Goal: Task Accomplishment & Management: Use online tool/utility

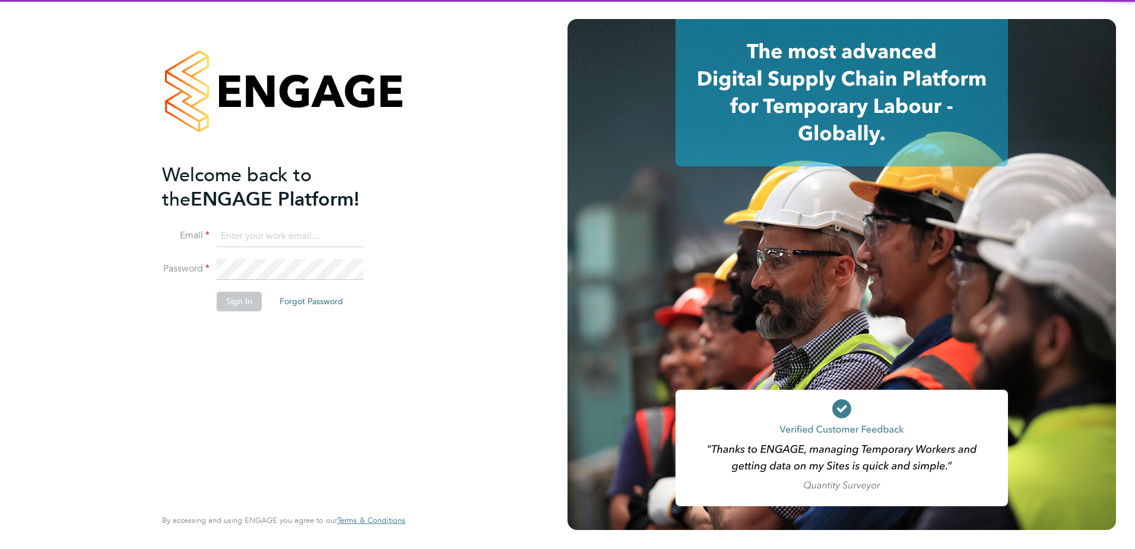
type input "[PERSON_NAME][EMAIL_ADDRESS][PERSON_NAME][DOMAIN_NAME]"
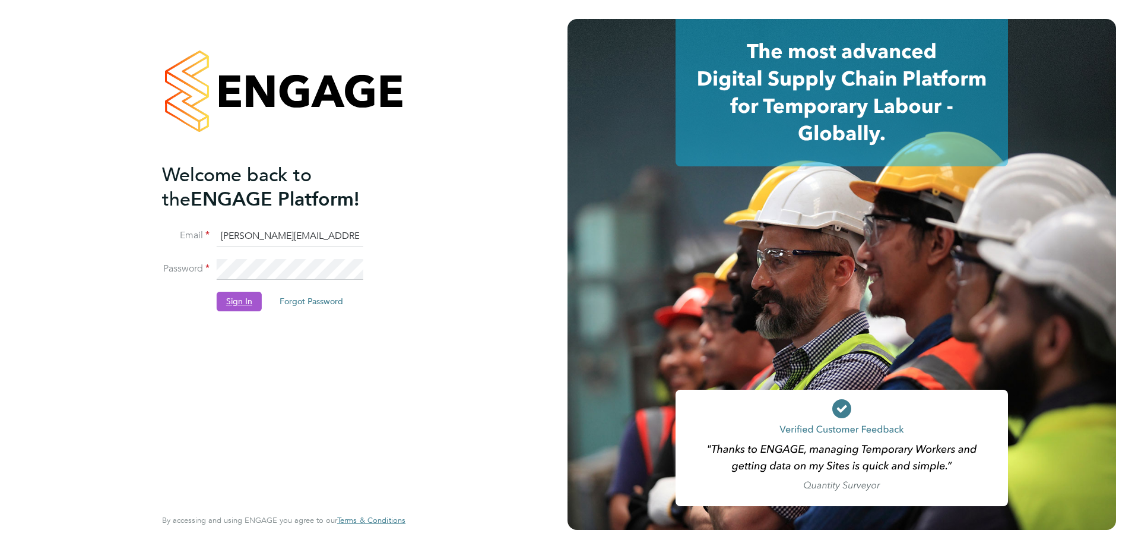
click at [220, 305] on button "Sign In" at bounding box center [239, 301] width 45 height 19
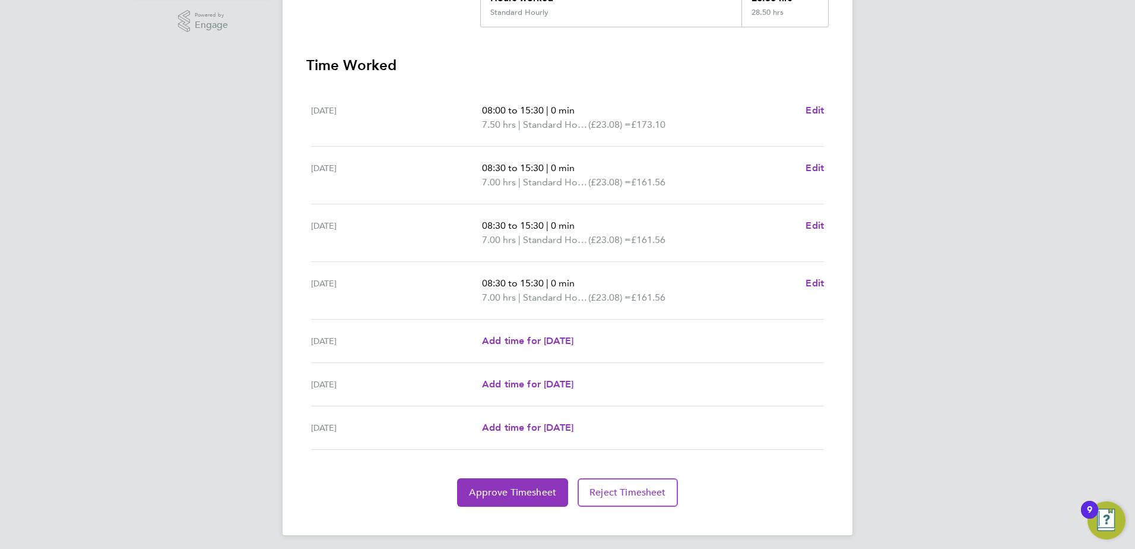
scroll to position [305, 0]
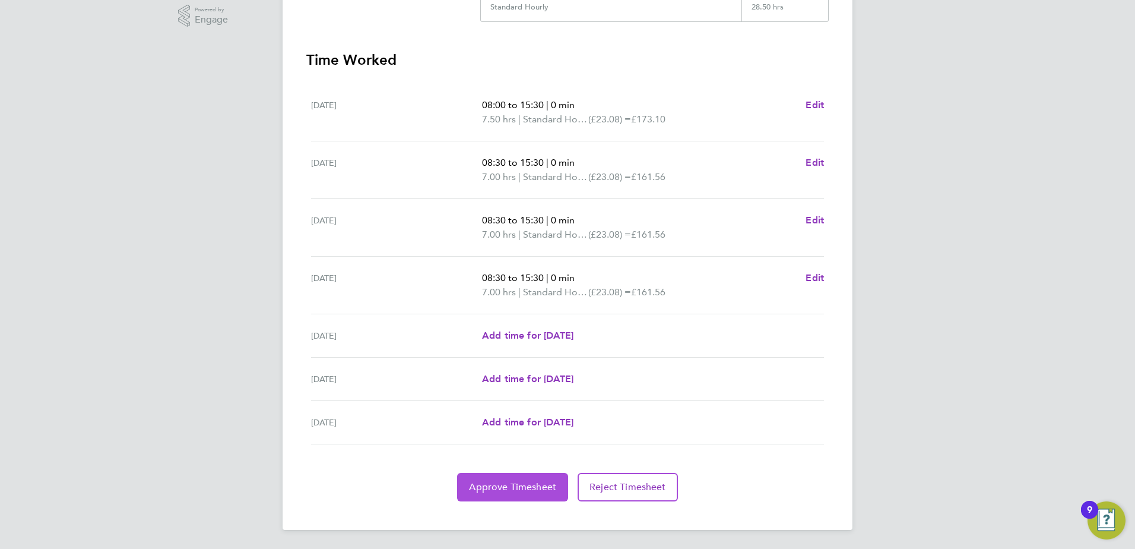
click at [518, 501] on button "Approve Timesheet" at bounding box center [512, 487] width 111 height 29
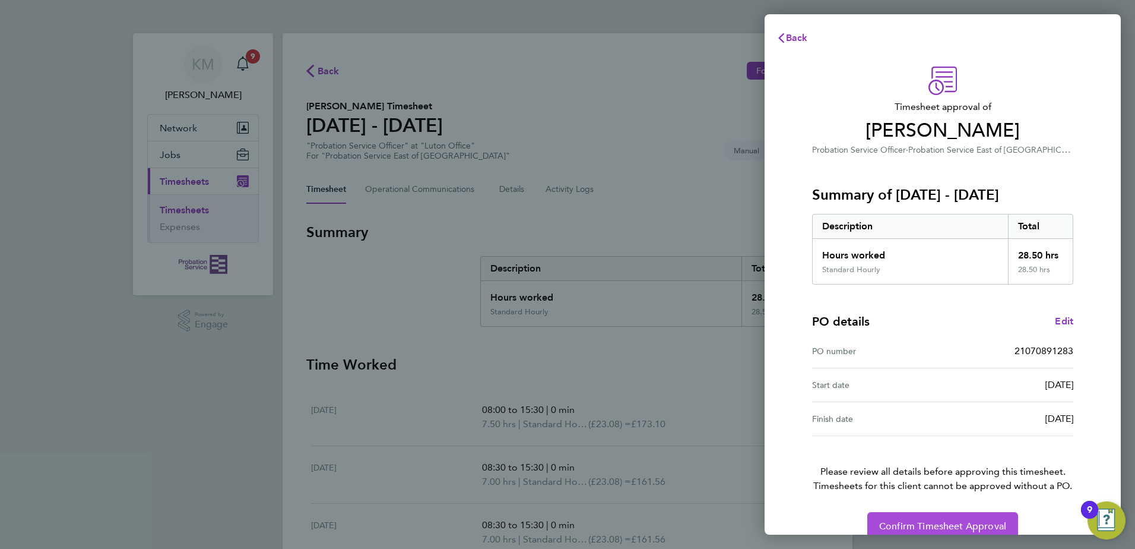
click at [950, 524] on span "Confirm Timesheet Approval" at bounding box center [942, 526] width 127 height 12
